Goal: Task Accomplishment & Management: Use online tool/utility

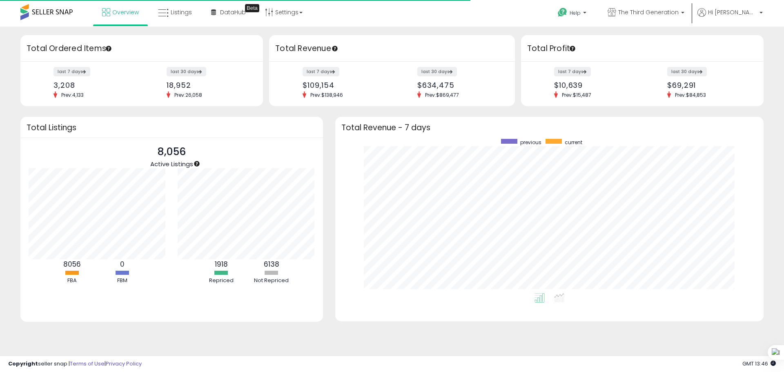
scroll to position [82, 150]
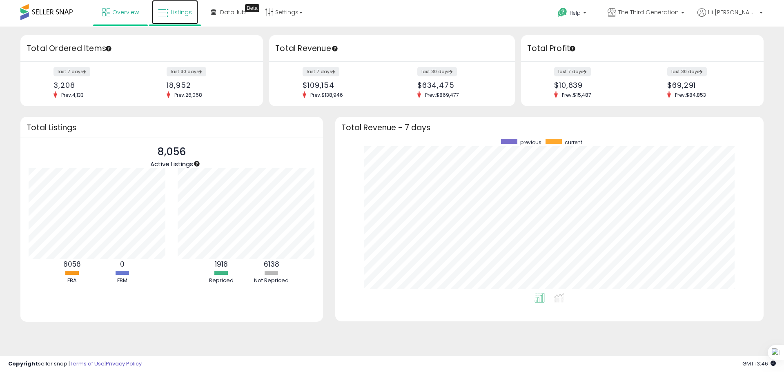
click at [182, 20] on link "Listings" at bounding box center [175, 12] width 46 height 25
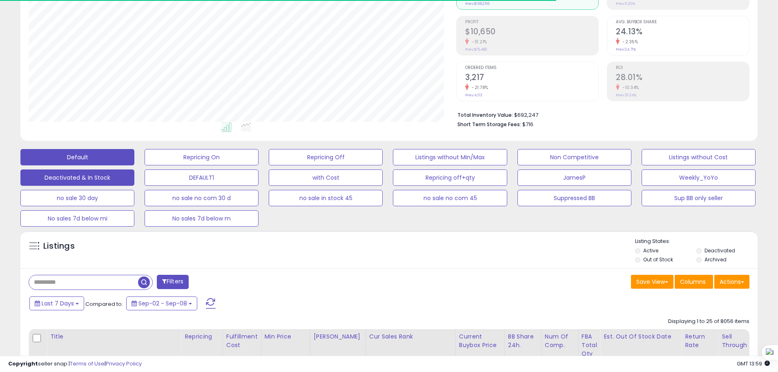
scroll to position [204, 0]
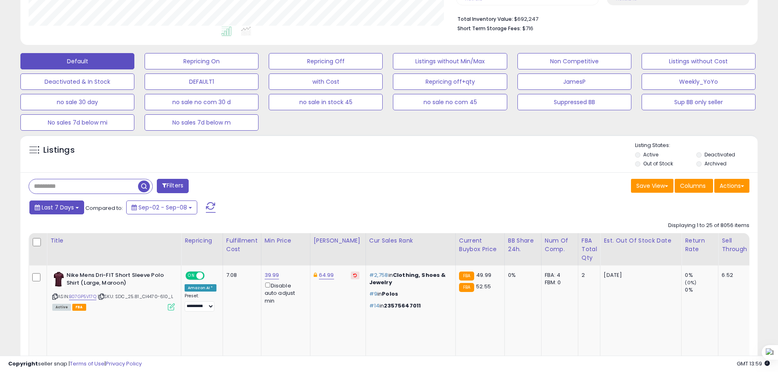
click at [54, 211] on span "Last 7 Days" at bounding box center [58, 207] width 32 height 8
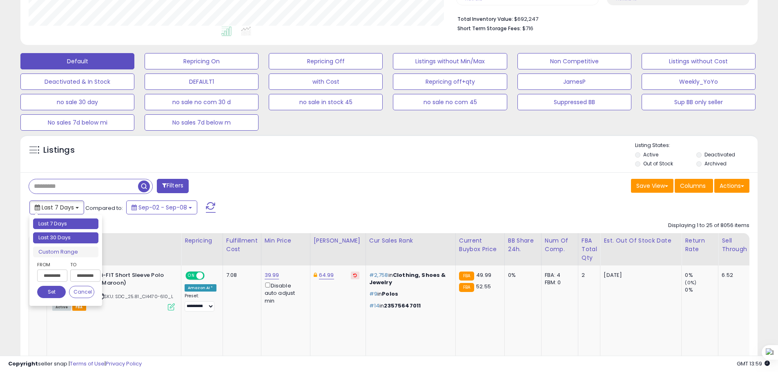
type input "**********"
click at [69, 240] on li "Last 30 Days" at bounding box center [65, 237] width 65 height 11
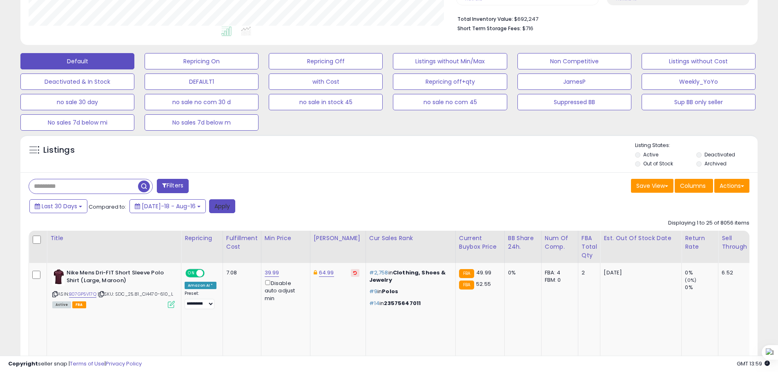
click at [220, 207] on button "Apply" at bounding box center [222, 206] width 26 height 14
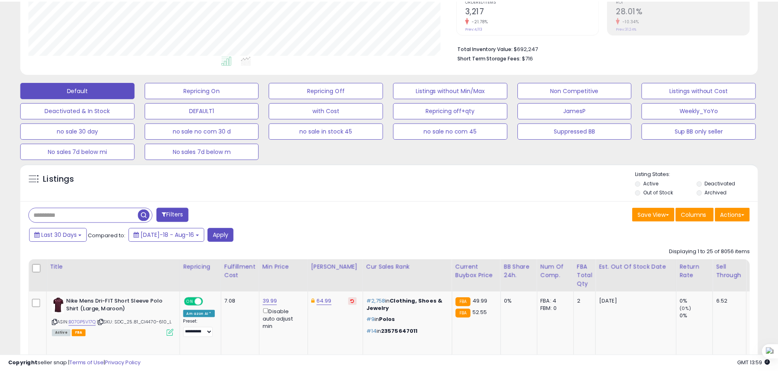
scroll to position [167, 431]
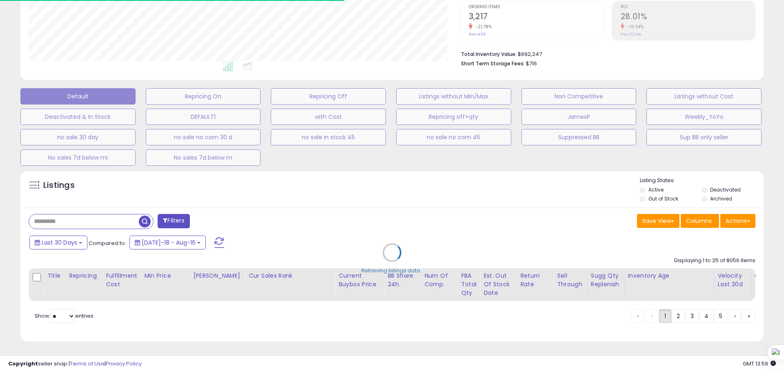
click at [740, 217] on div "Retrieving listings data.." at bounding box center [392, 259] width 756 height 186
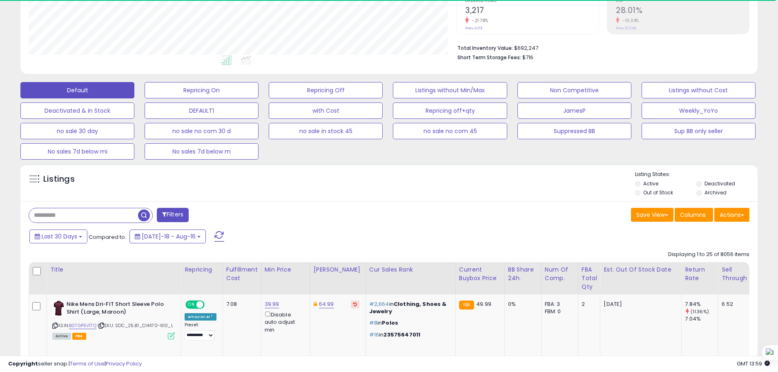
scroll to position [408342, 408082]
click at [736, 219] on button "Actions" at bounding box center [731, 215] width 35 height 14
click at [687, 267] on link "Export All Columns" at bounding box center [698, 267] width 89 height 13
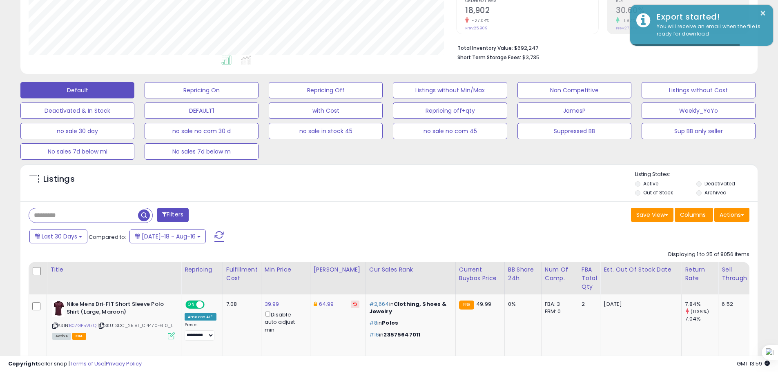
scroll to position [167, 428]
